Goal: Task Accomplishment & Management: Manage account settings

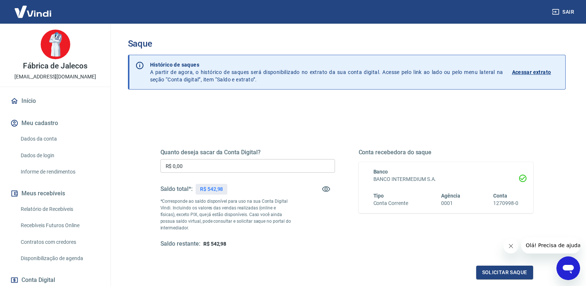
click at [224, 165] on input "R$ 0,00" at bounding box center [247, 166] width 174 height 14
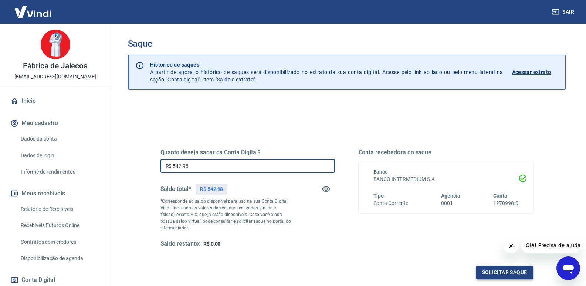
type input "R$ 542,98"
click at [503, 273] on button "Solicitar saque" at bounding box center [504, 272] width 57 height 14
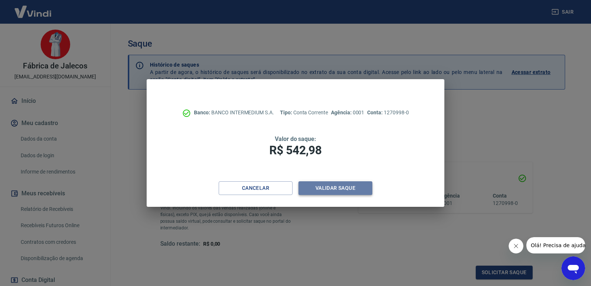
click at [362, 186] on button "Validar saque" at bounding box center [336, 188] width 74 height 14
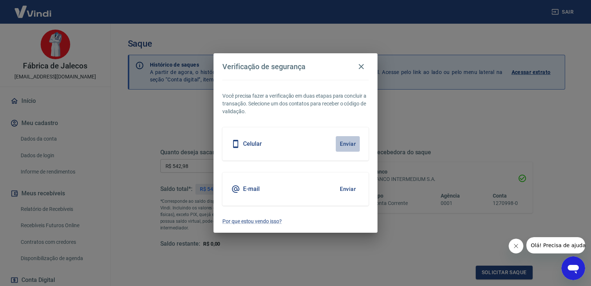
click at [344, 140] on button "Enviar" at bounding box center [348, 144] width 24 height 16
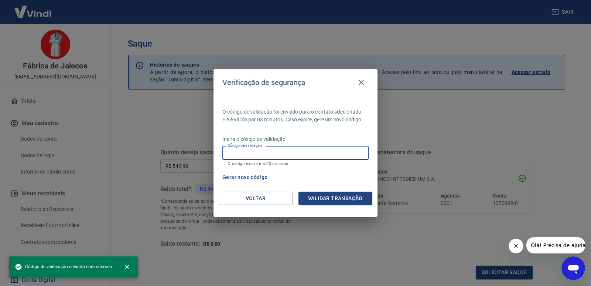
click at [308, 155] on input "Código de validação" at bounding box center [296, 153] width 146 height 14
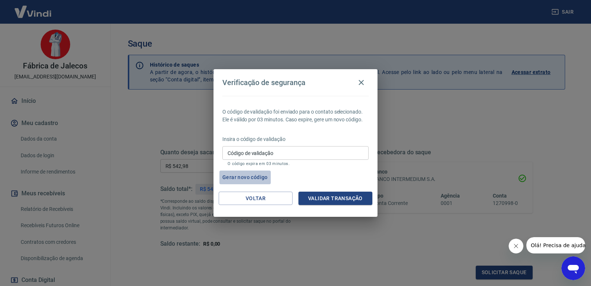
click at [247, 175] on button "Gerar novo código" at bounding box center [245, 177] width 51 height 14
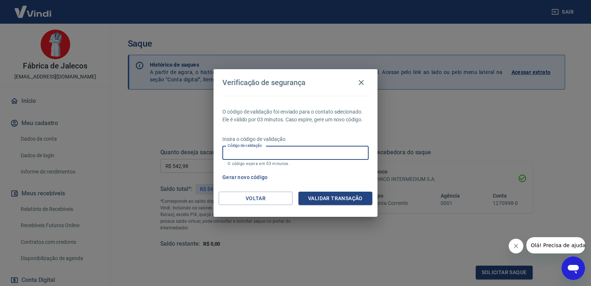
click at [291, 151] on input "Código de validação" at bounding box center [296, 153] width 146 height 14
type input "976960"
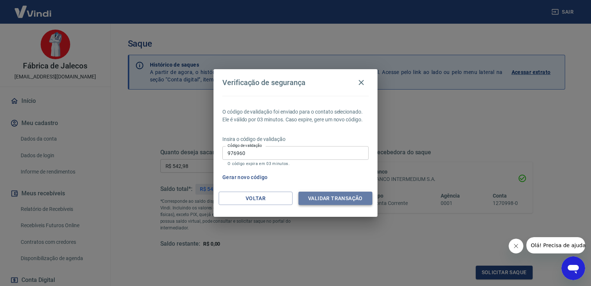
click at [327, 198] on button "Validar transação" at bounding box center [336, 198] width 74 height 14
